Goal: Task Accomplishment & Management: Use online tool/utility

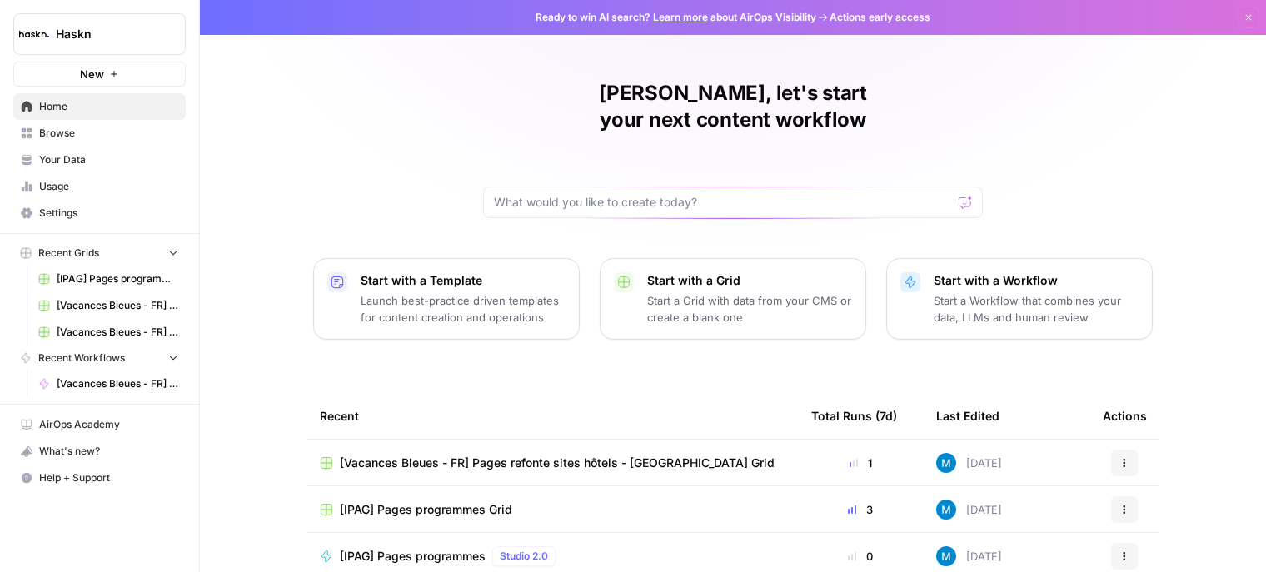
click at [63, 135] on span "Browse" at bounding box center [108, 133] width 139 height 15
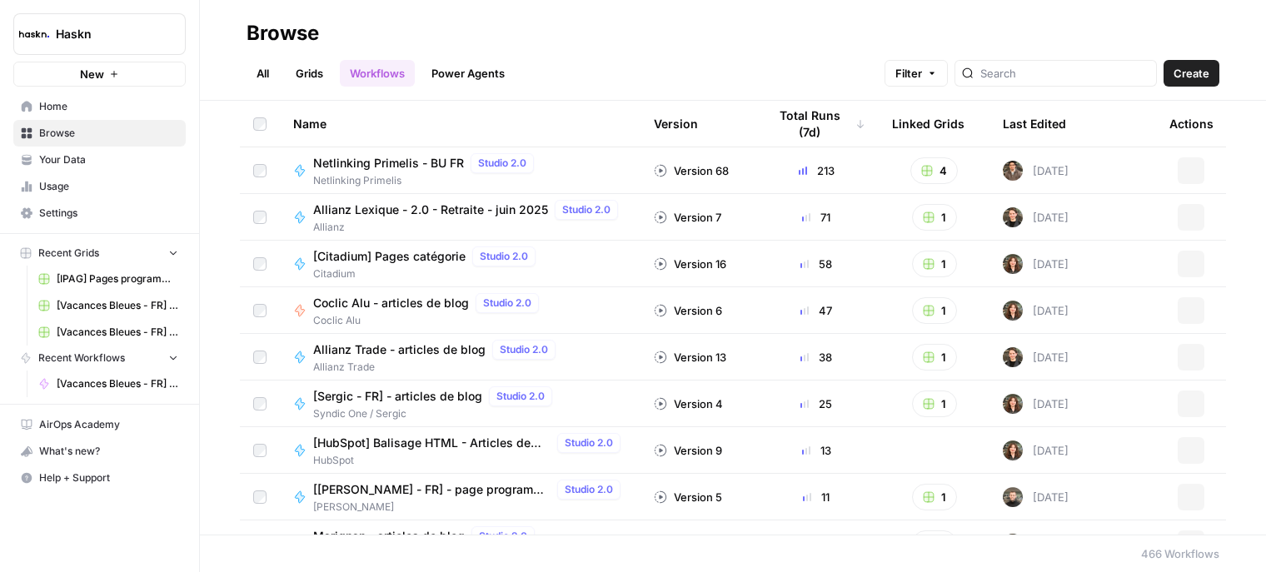
click at [322, 77] on link "Grids" at bounding box center [309, 73] width 47 height 27
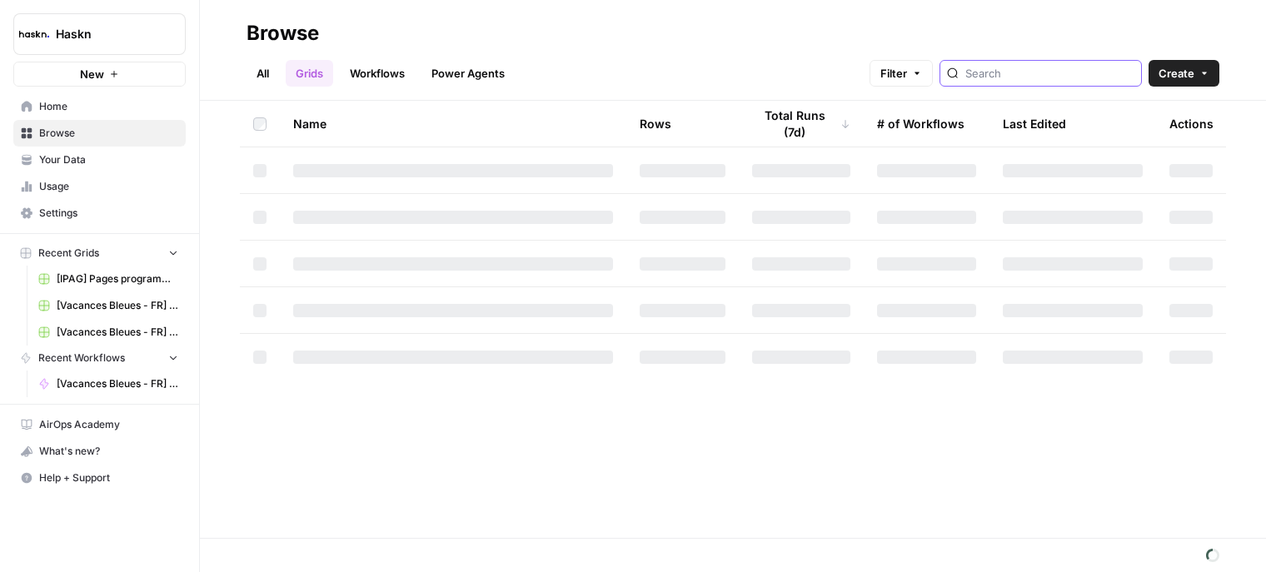
click at [999, 79] on input "search" at bounding box center [1049, 73] width 169 height 17
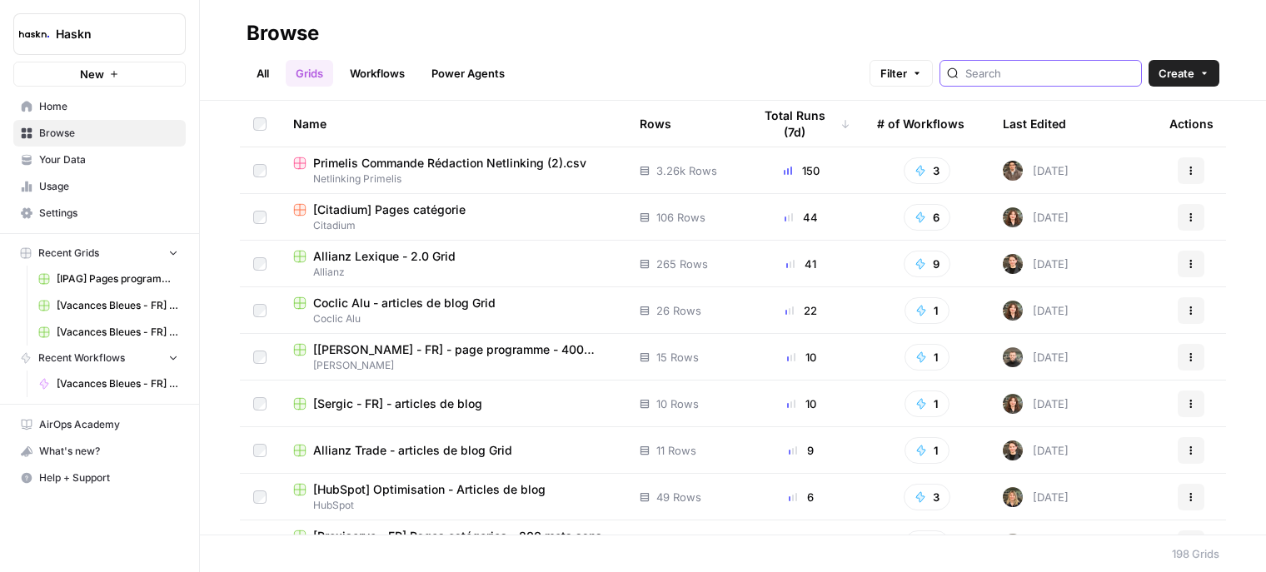
click at [1077, 76] on input "search" at bounding box center [1049, 73] width 169 height 17
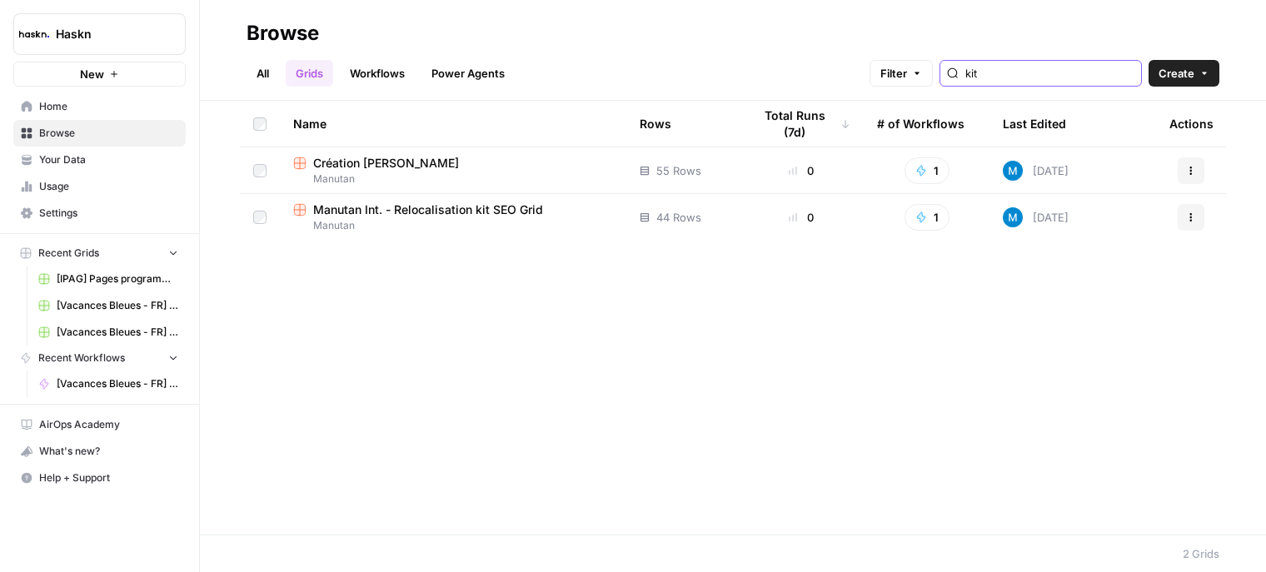
type input "kit"
click at [453, 205] on span "Manutan Int. - Relocalisation kit SEO Grid" at bounding box center [428, 209] width 230 height 17
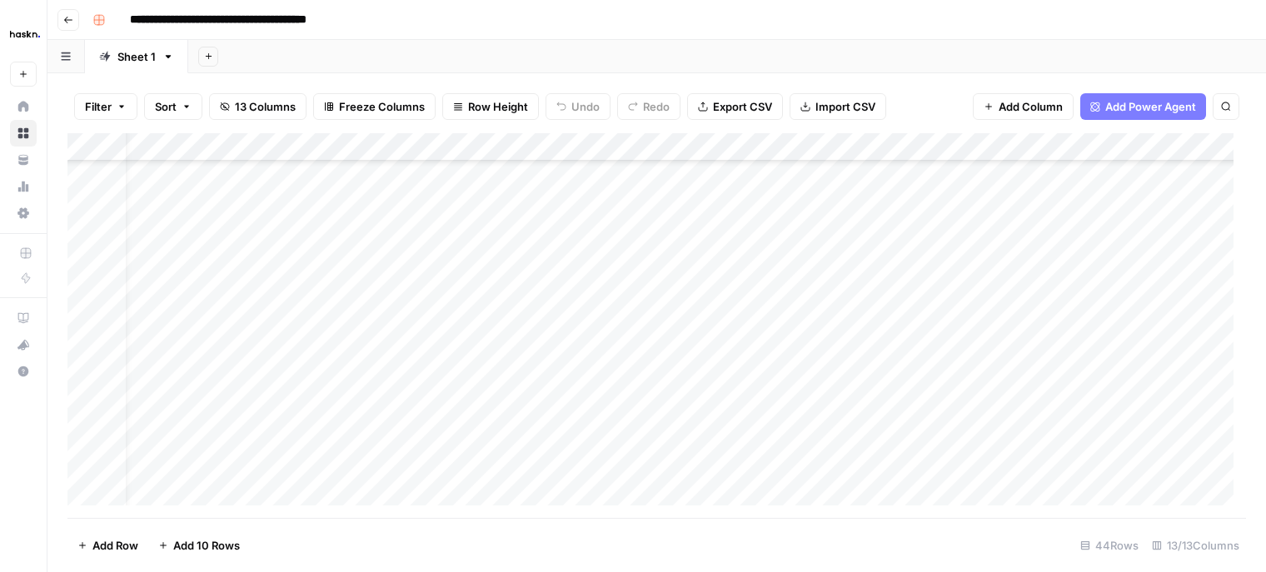
scroll to position [762, 33]
drag, startPoint x: 346, startPoint y: 229, endPoint x: 346, endPoint y: 372, distance: 143.2
click at [346, 372] on div "Add Column" at bounding box center [656, 325] width 1178 height 385
click at [357, 316] on div "Add Column" at bounding box center [656, 325] width 1178 height 385
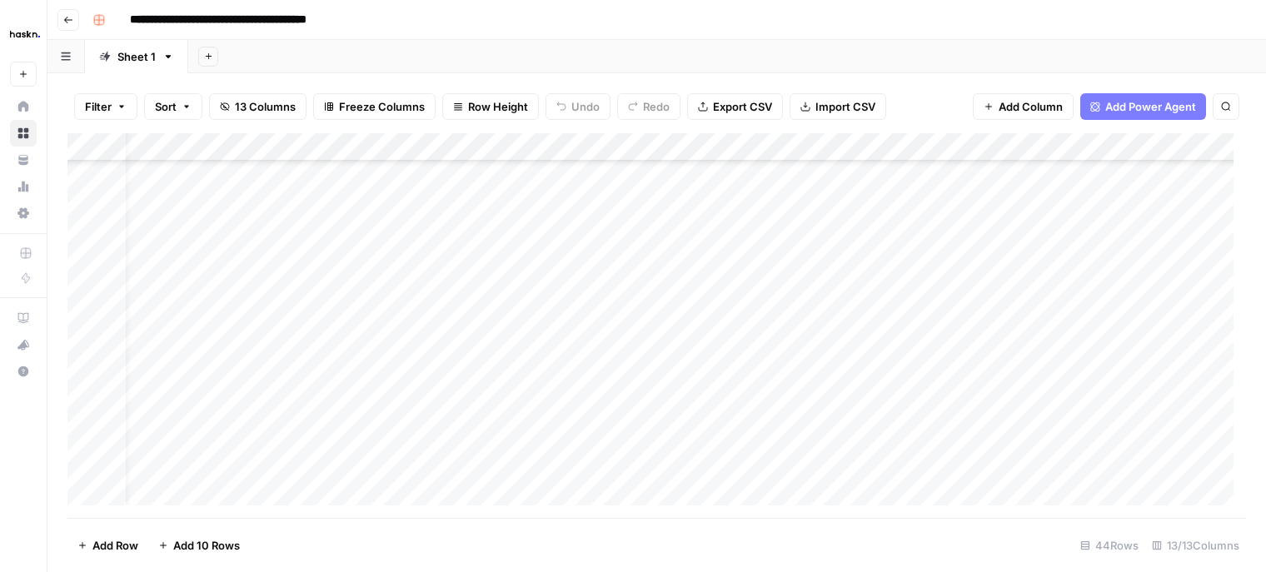
scroll to position [928, 33]
click at [362, 274] on div "Add Column" at bounding box center [656, 325] width 1178 height 385
drag, startPoint x: 363, startPoint y: 261, endPoint x: 356, endPoint y: 393, distance: 131.7
click at [356, 393] on div "Add Column" at bounding box center [656, 325] width 1178 height 385
click at [535, 282] on div "Add Column" at bounding box center [656, 325] width 1178 height 385
